Goal: Check status: Check status

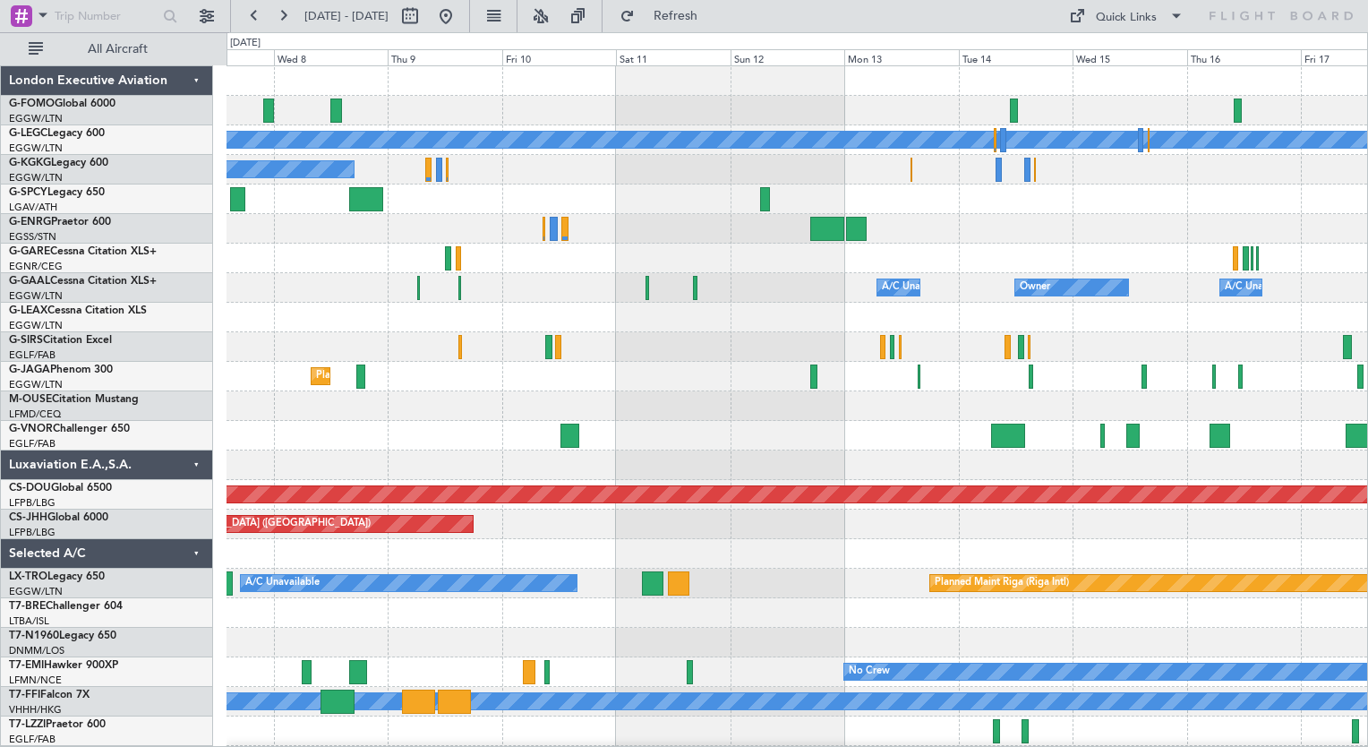
click at [346, 565] on div "A/C Unavailable [GEOGRAPHIC_DATA] ([GEOGRAPHIC_DATA]) A/C Unavailable [GEOGRAPH…" at bounding box center [796, 435] width 1140 height 738
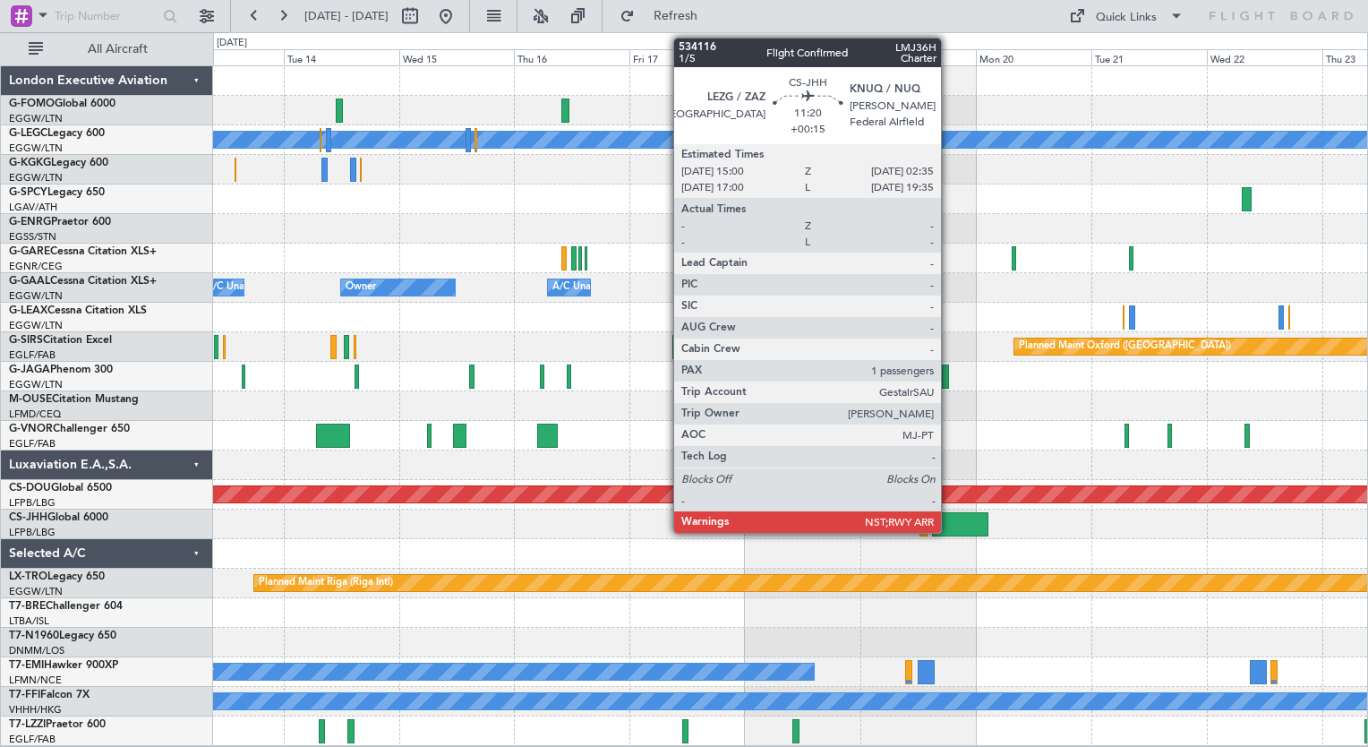
click at [949, 520] on div at bounding box center [960, 524] width 56 height 24
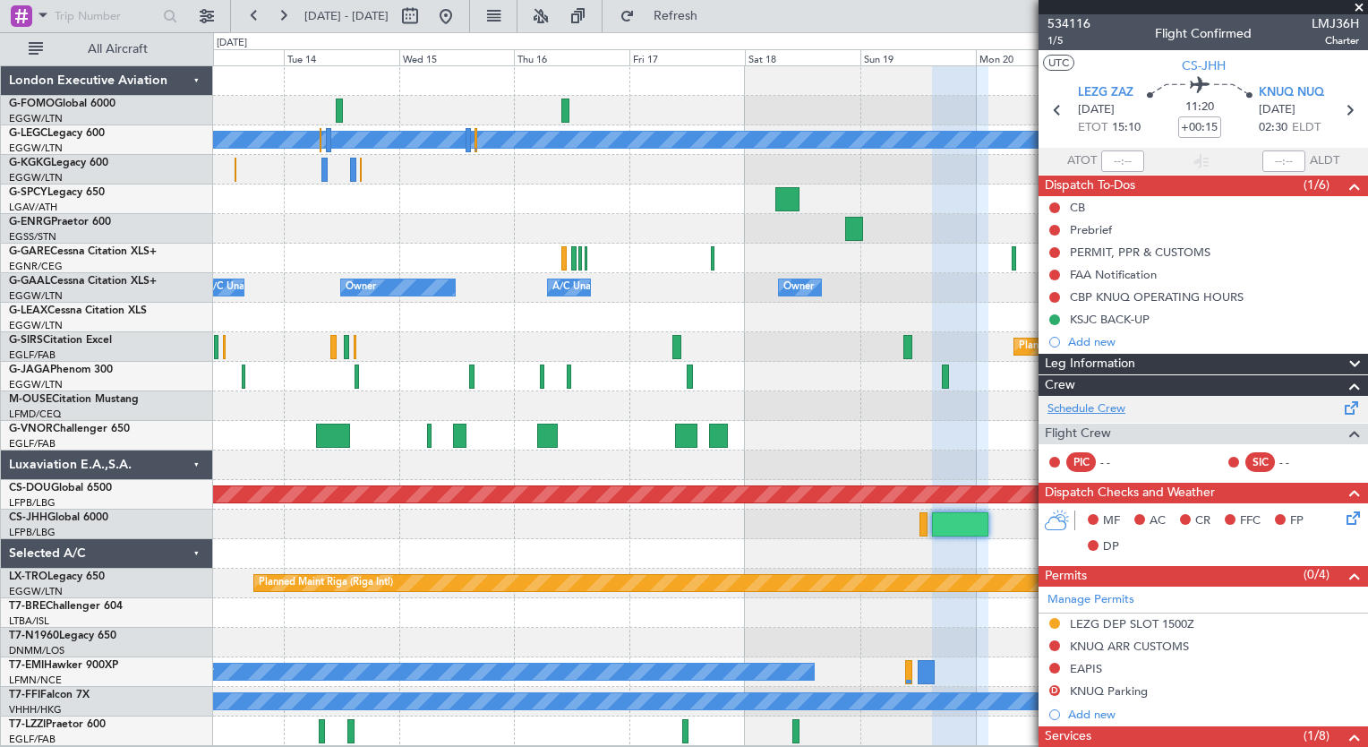
click at [1071, 404] on link "Schedule Crew" at bounding box center [1086, 409] width 78 height 18
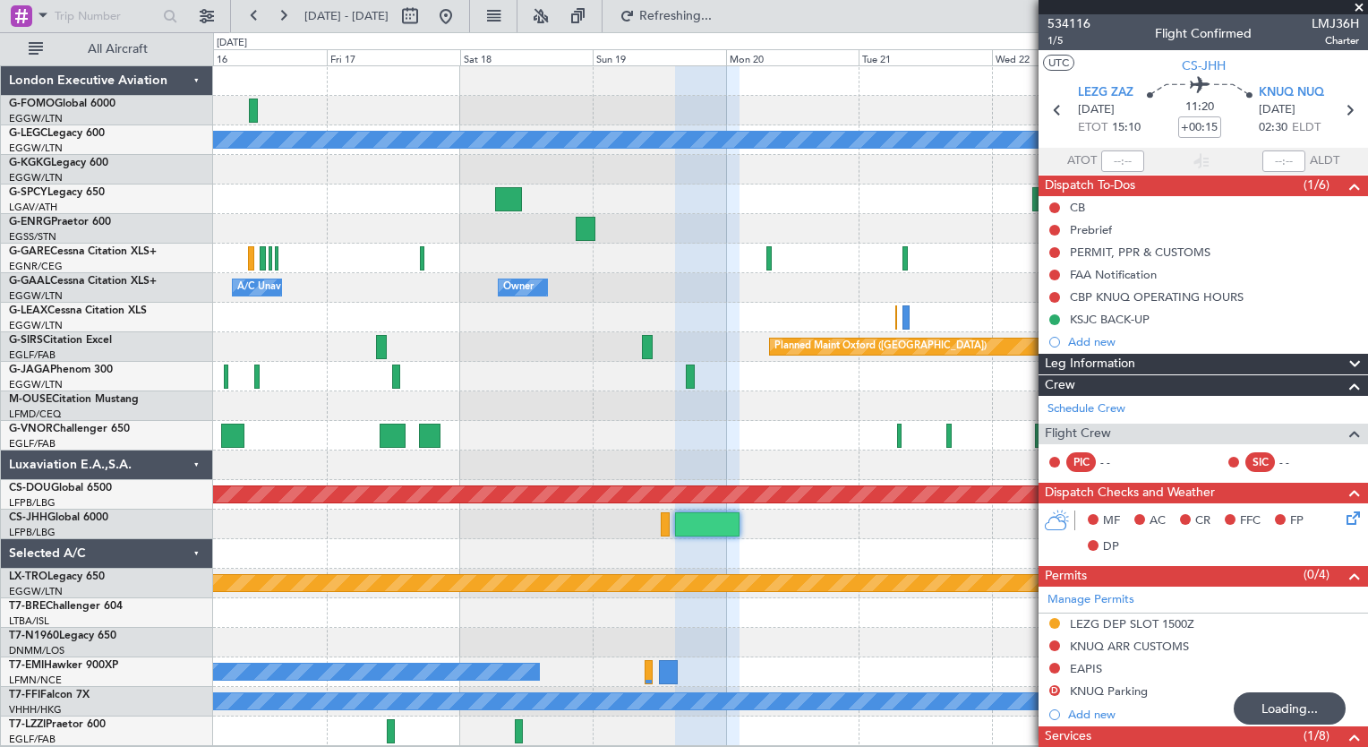
click at [542, 478] on div "A/C Unavailable [GEOGRAPHIC_DATA] ([GEOGRAPHIC_DATA]) Owner A/C Unavailable Own…" at bounding box center [790, 405] width 1154 height 679
click at [555, 21] on button at bounding box center [540, 16] width 29 height 29
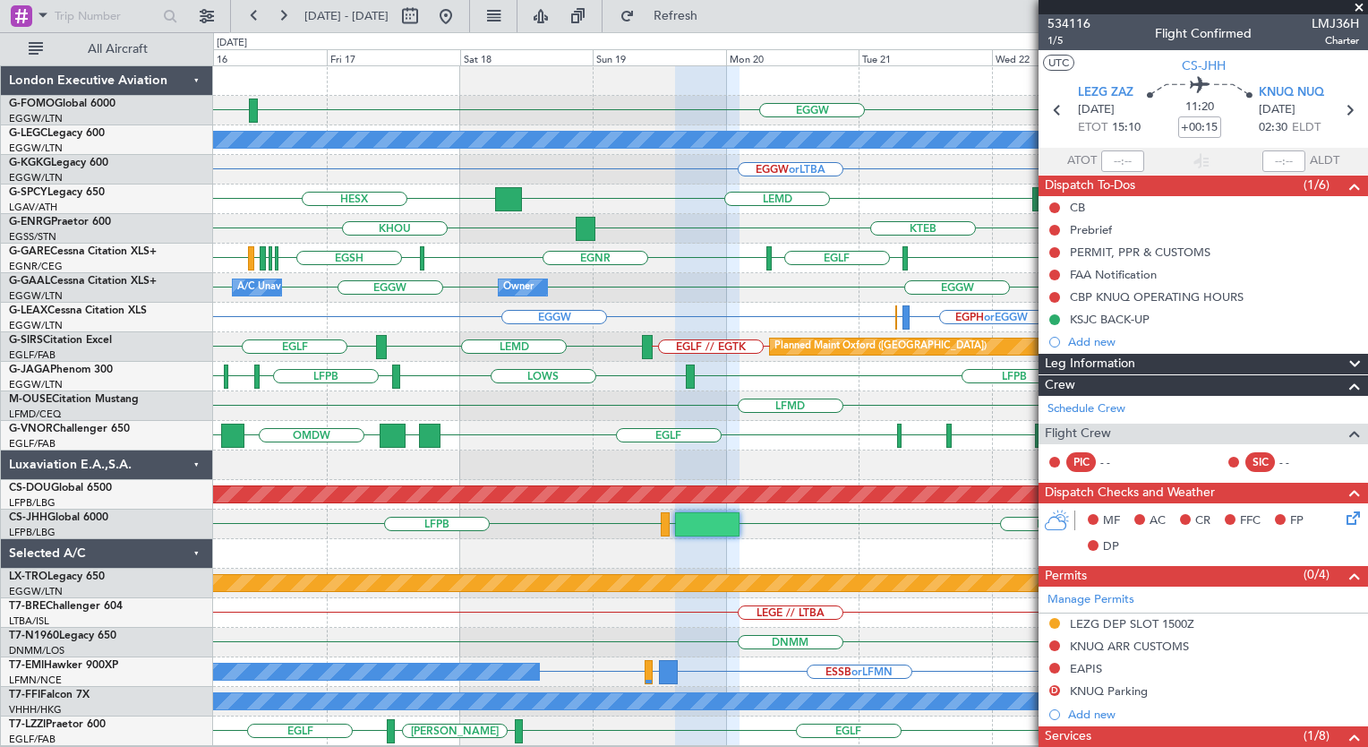
click at [888, 669] on div "EGGW LIML A/C Unavailable [GEOGRAPHIC_DATA] ([GEOGRAPHIC_DATA]) EGGW or LTBA HE…" at bounding box center [790, 405] width 1154 height 679
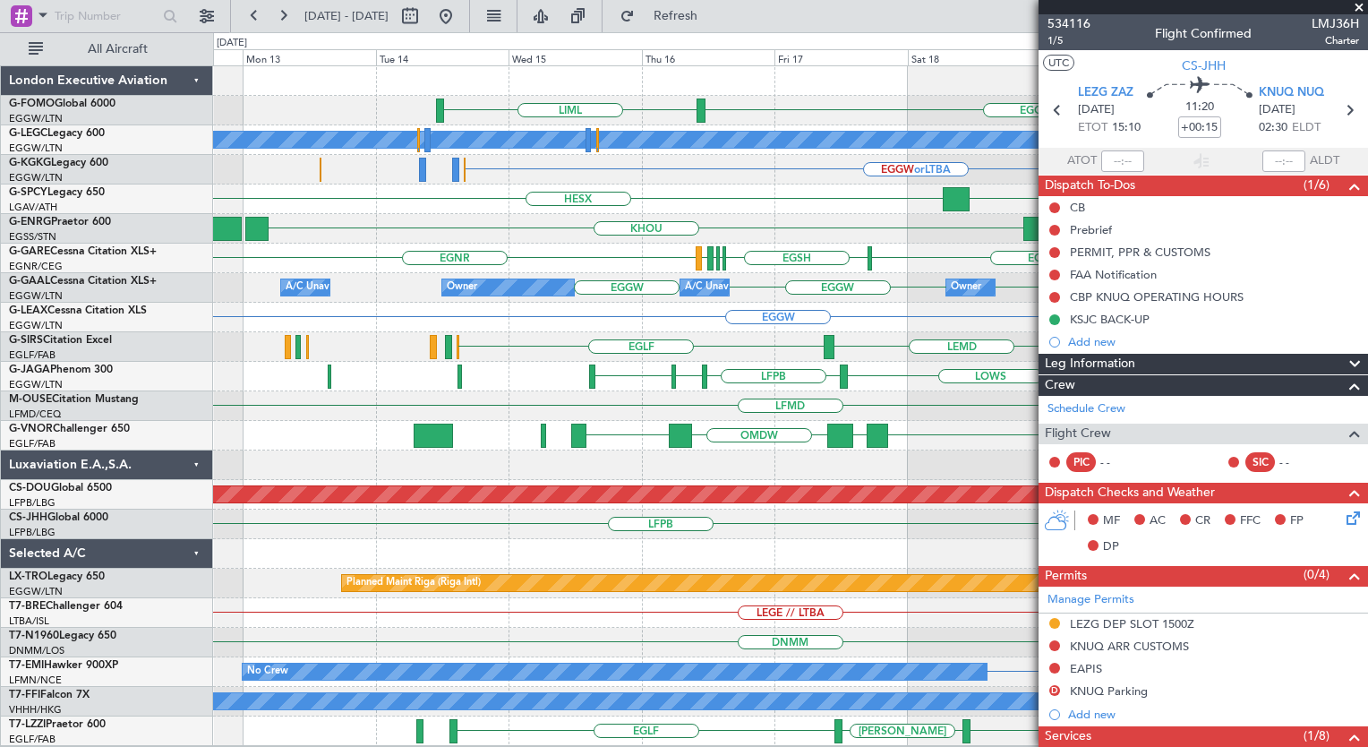
click at [985, 585] on div "EGGW LIML A/C Unavailable [GEOGRAPHIC_DATA] ([GEOGRAPHIC_DATA]) EGGW or LTBA HE…" at bounding box center [790, 405] width 1154 height 679
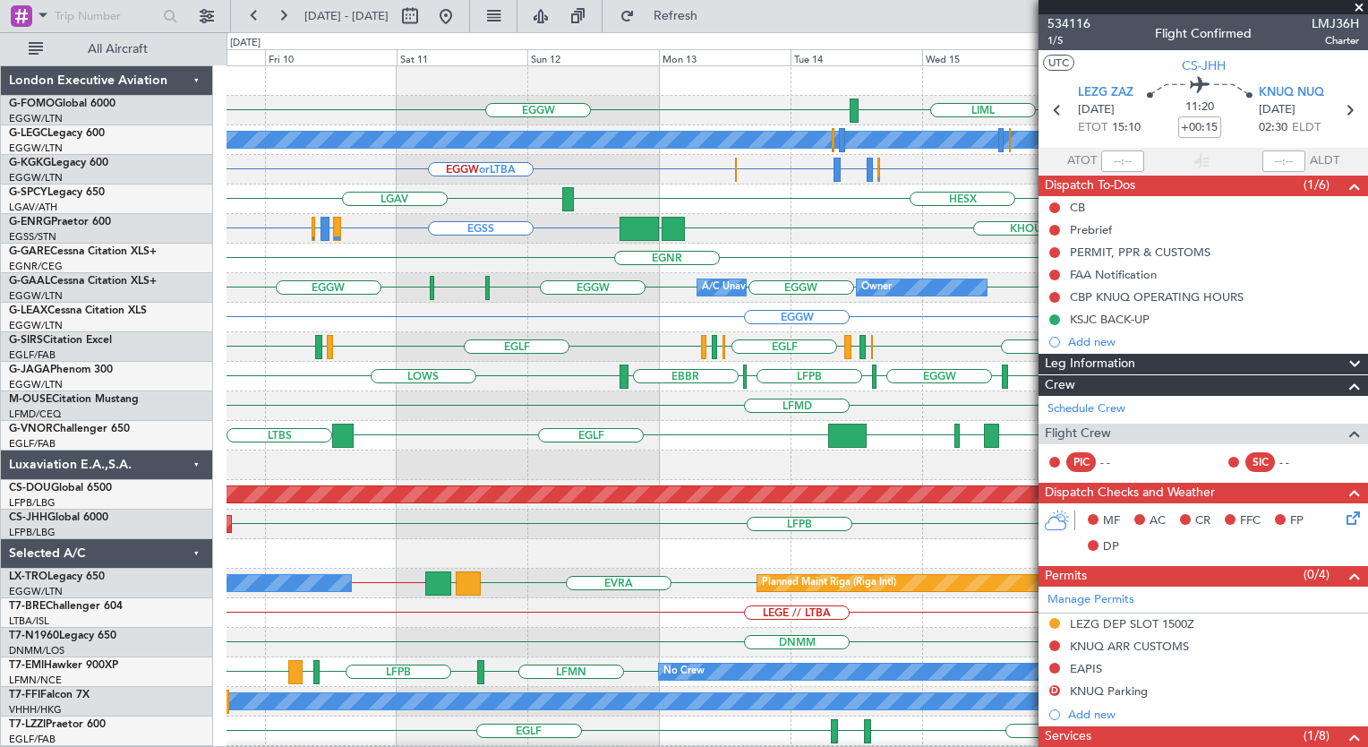
click at [924, 428] on div "EGGW EGGW LIML A/C Unavailable [GEOGRAPHIC_DATA] ([GEOGRAPHIC_DATA]) EGGW or LT…" at bounding box center [796, 435] width 1140 height 738
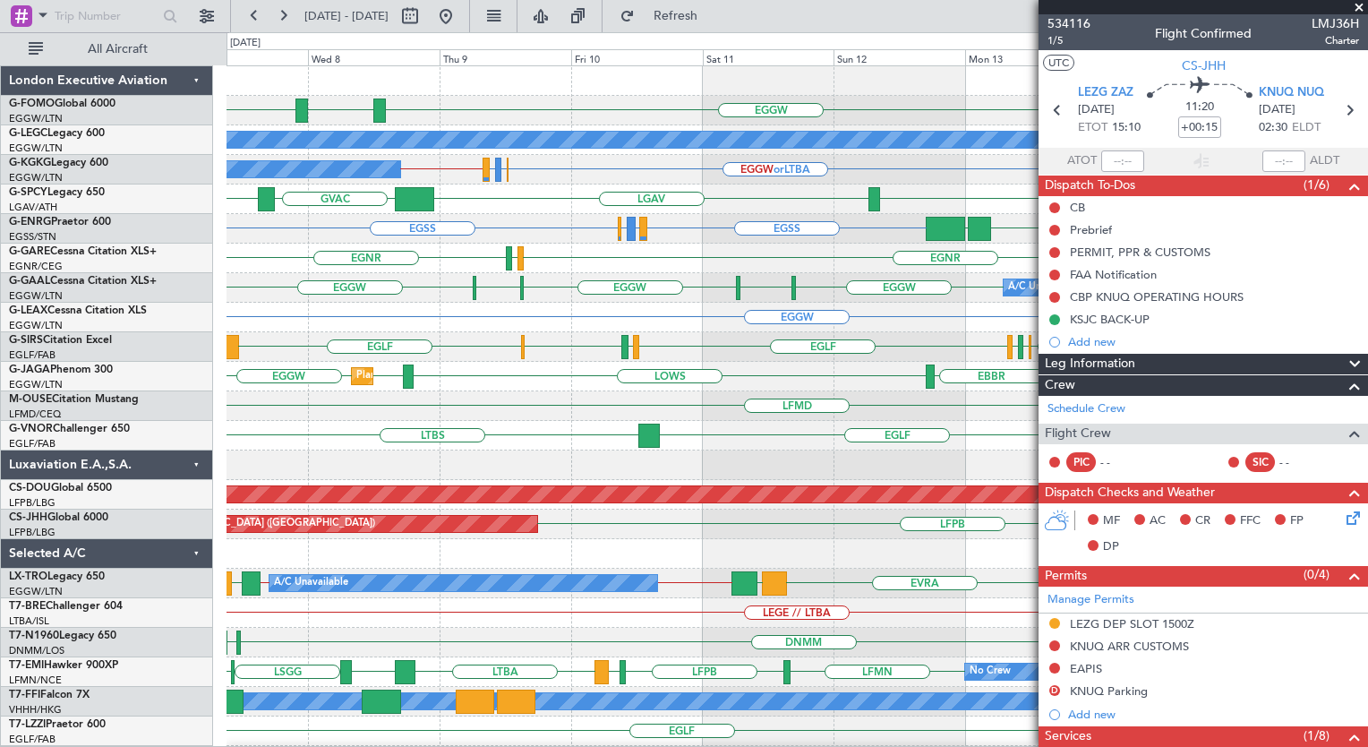
click at [147, 448] on div "EGGW ESSA LIML EGGW A/C Unavailable [GEOGRAPHIC_DATA] ([GEOGRAPHIC_DATA]) A/C U…" at bounding box center [684, 389] width 1368 height 714
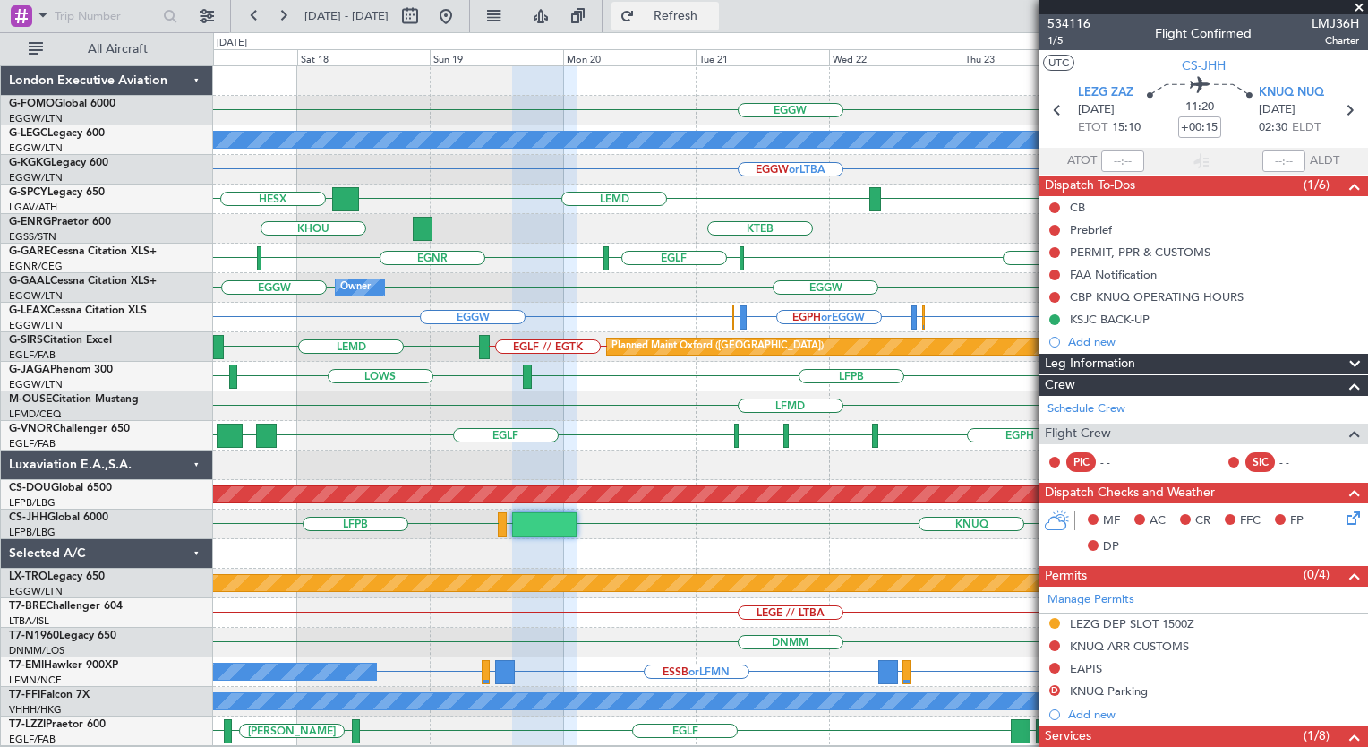
click at [713, 16] on span "Refresh" at bounding box center [675, 16] width 75 height 13
